Goal: Navigation & Orientation: Find specific page/section

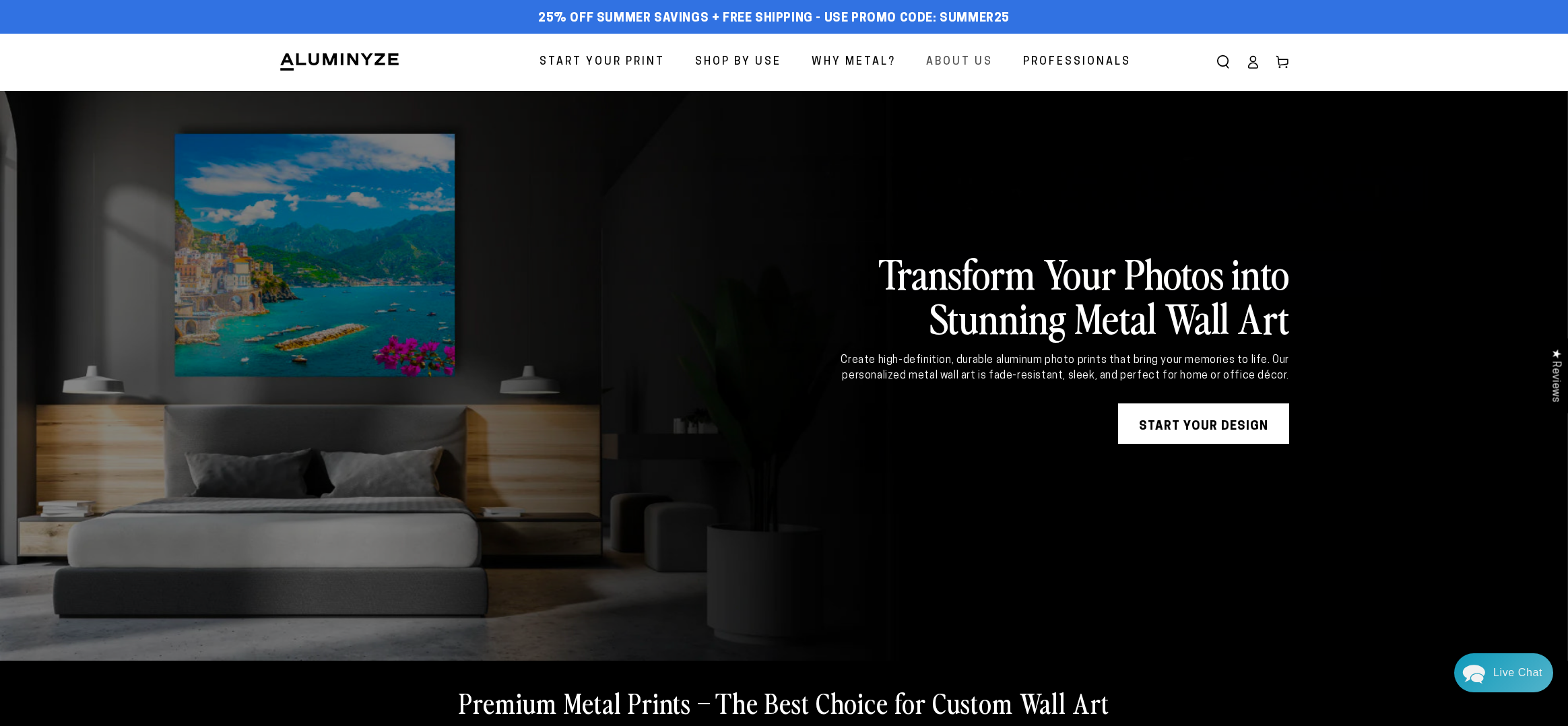
click at [948, 62] on span "About Us" at bounding box center [959, 62] width 67 height 20
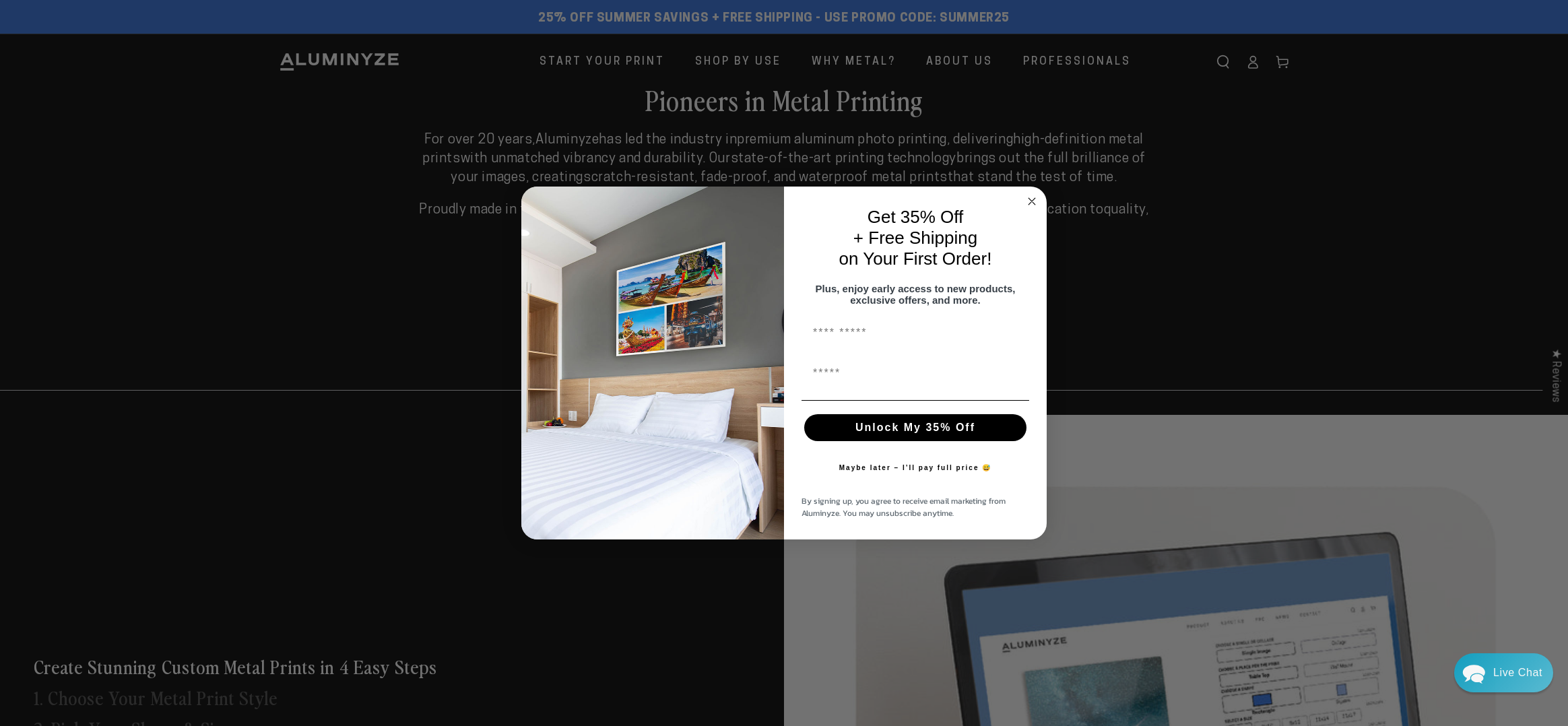
click at [871, 60] on div "Close dialog Get 35% Off + Free Shipping on Your First Order! Plus, enjoy early…" at bounding box center [784, 363] width 1568 height 726
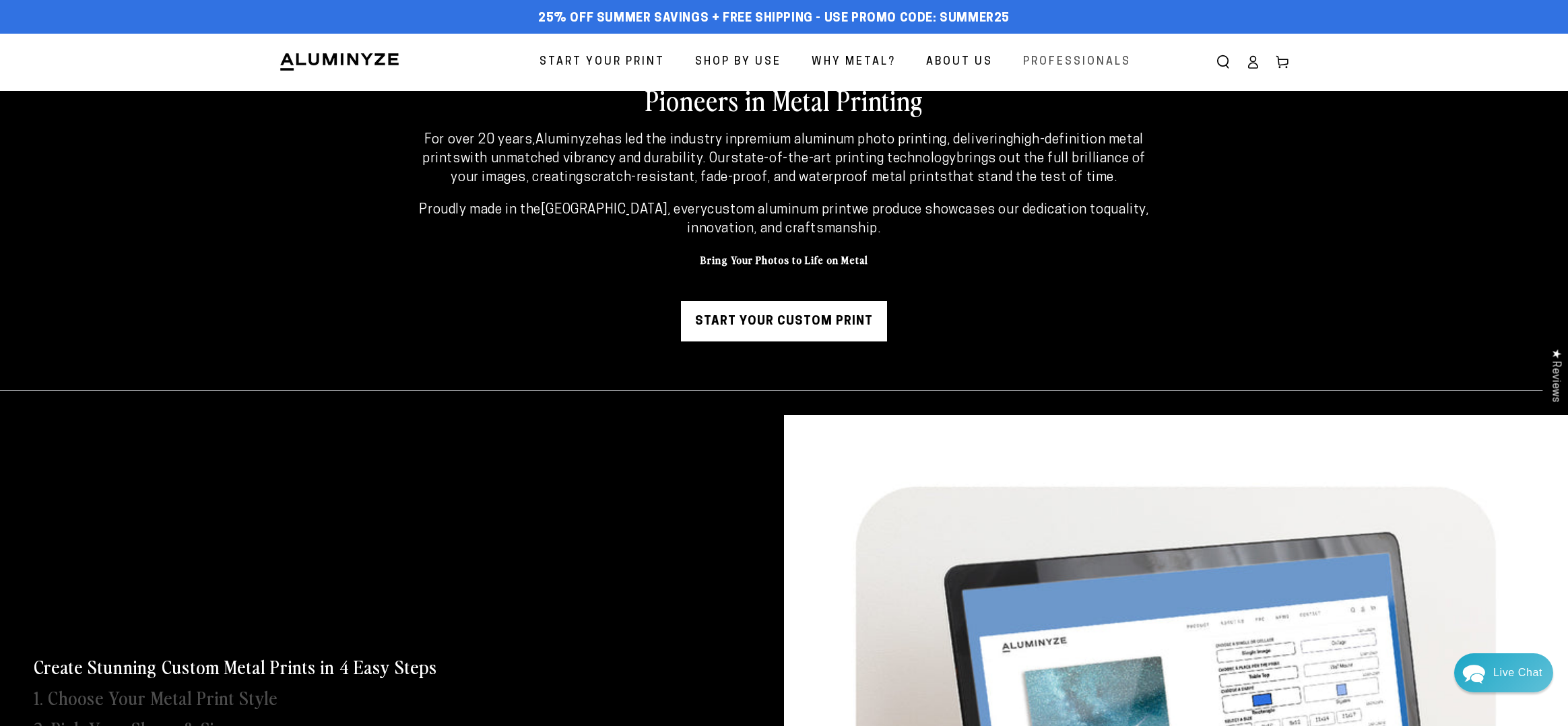
click at [1116, 59] on span "Professionals" at bounding box center [1077, 62] width 108 height 20
